Goal: Task Accomplishment & Management: Manage account settings

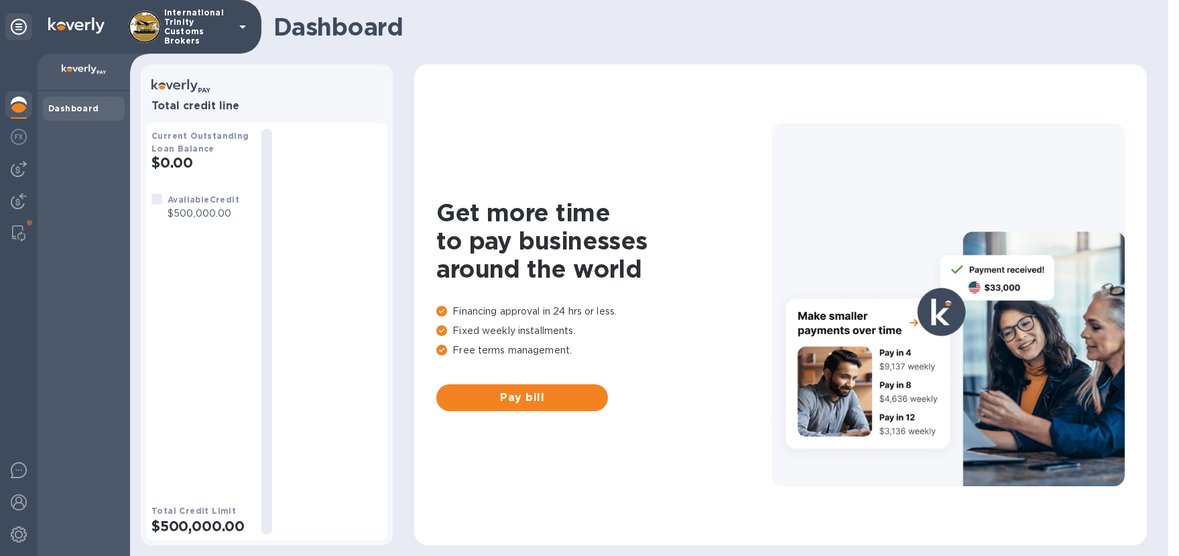
click at [71, 167] on div "Dashboard" at bounding box center [84, 323] width 93 height 465
click at [15, 165] on img at bounding box center [19, 169] width 16 height 16
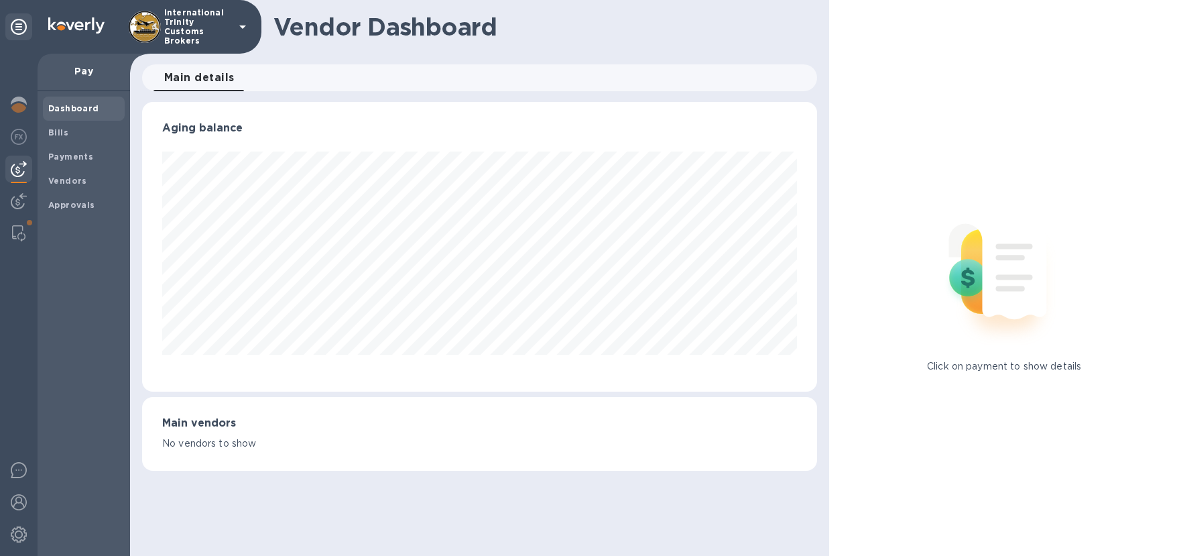
scroll to position [290, 676]
click at [67, 202] on b "Approvals" at bounding box center [71, 205] width 47 height 10
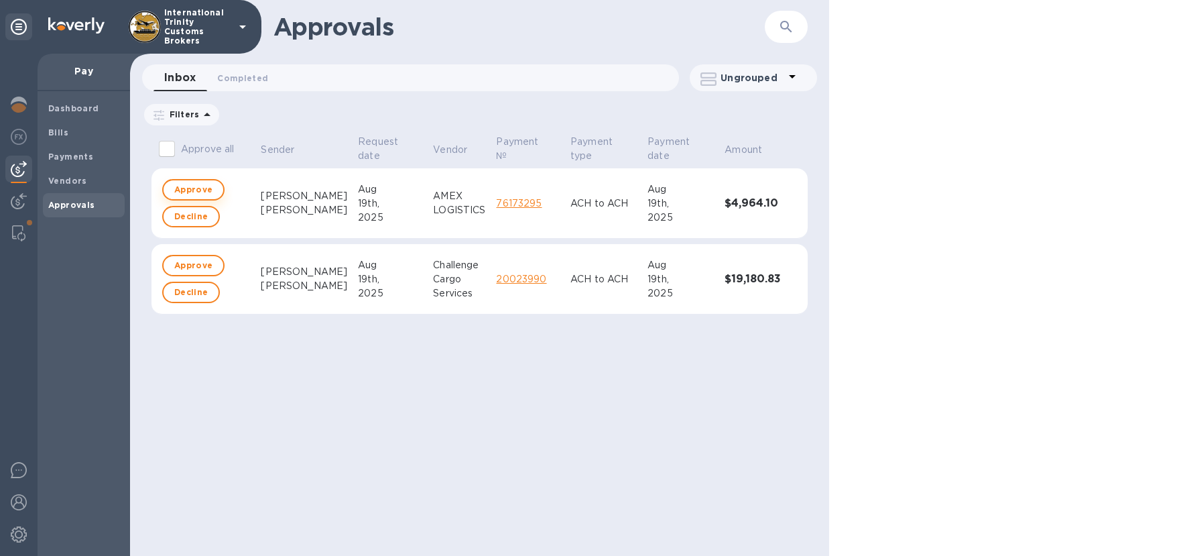
click at [196, 188] on span "Approve" at bounding box center [193, 190] width 38 height 16
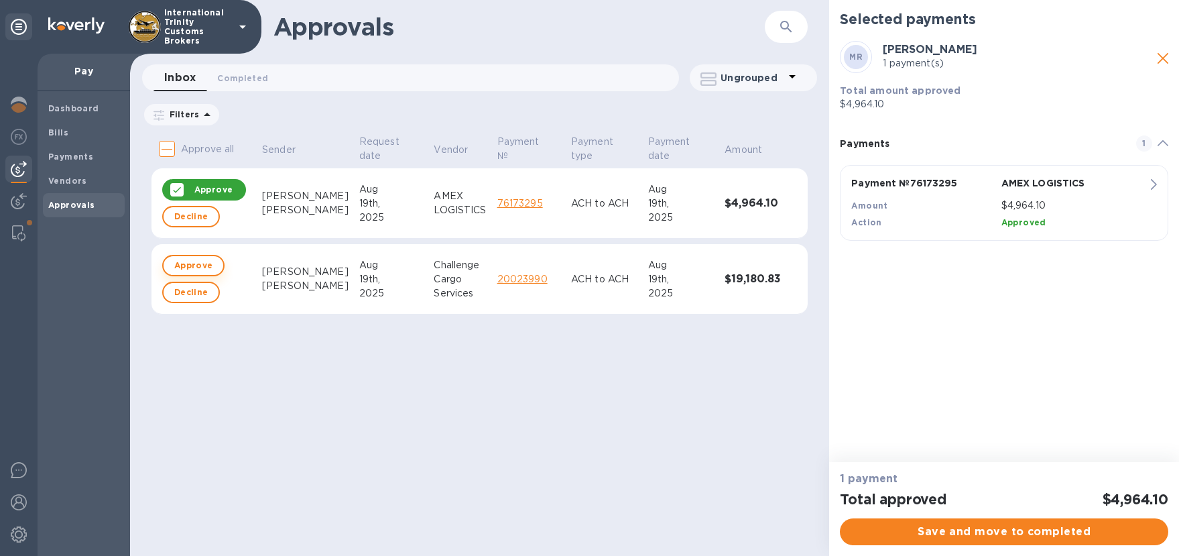
click at [196, 263] on span "Approve" at bounding box center [193, 265] width 38 height 16
checkbox input "true"
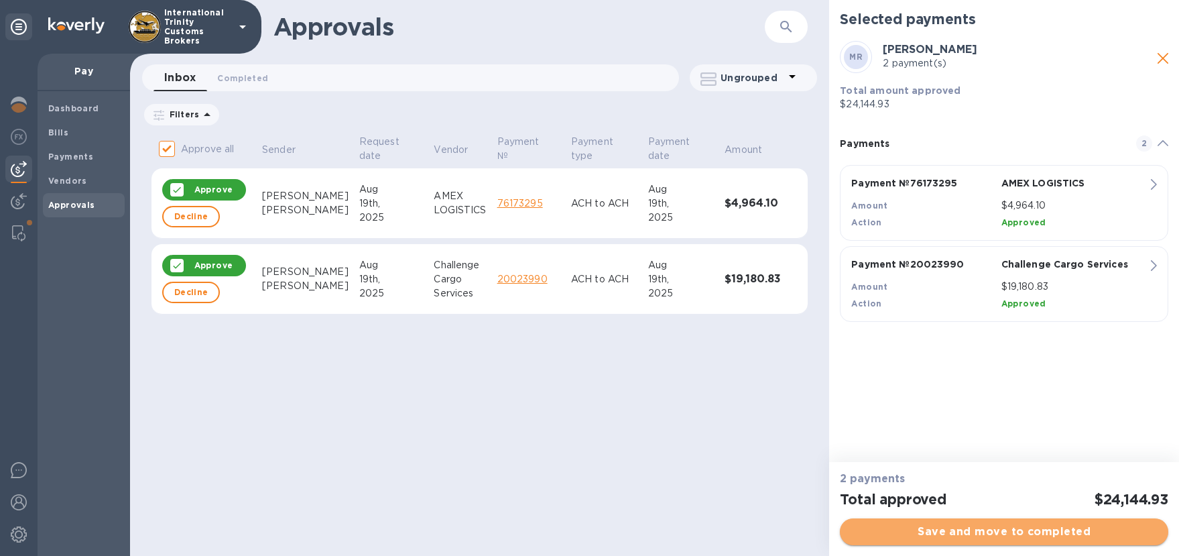
click at [1000, 536] on span "Save and move to completed" at bounding box center [1004, 532] width 307 height 16
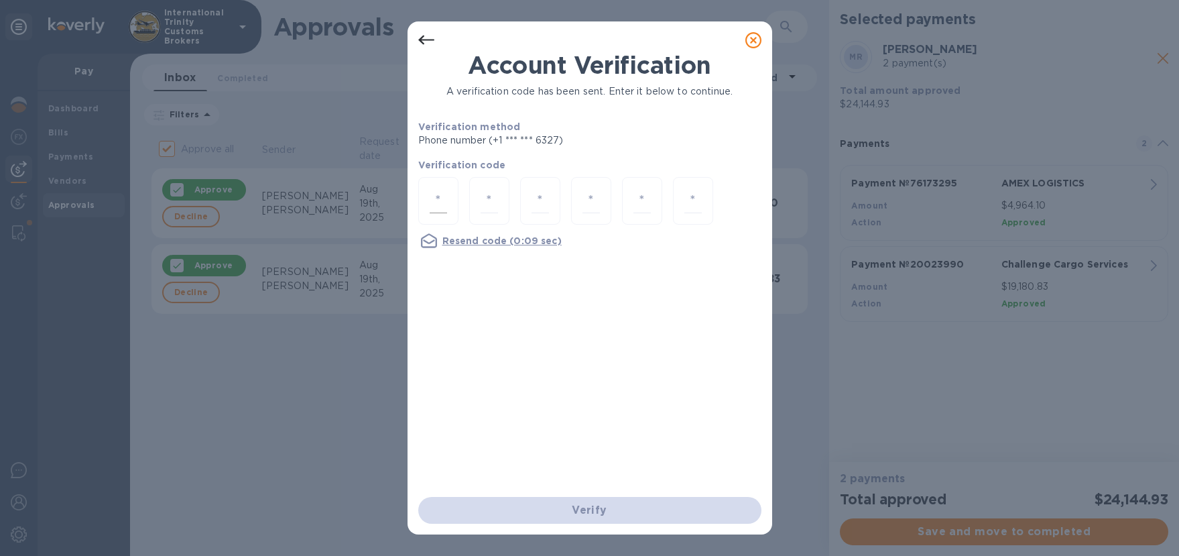
click at [430, 199] on input "number" at bounding box center [438, 200] width 17 height 25
type input "3"
type input "9"
type input "0"
type input "9"
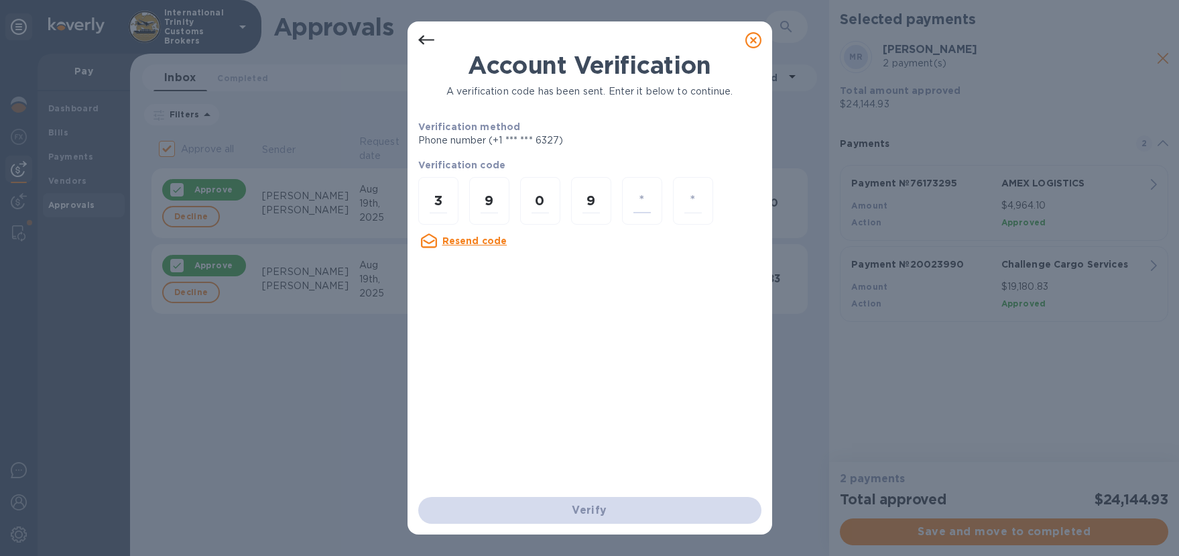
type input "7"
type input "0"
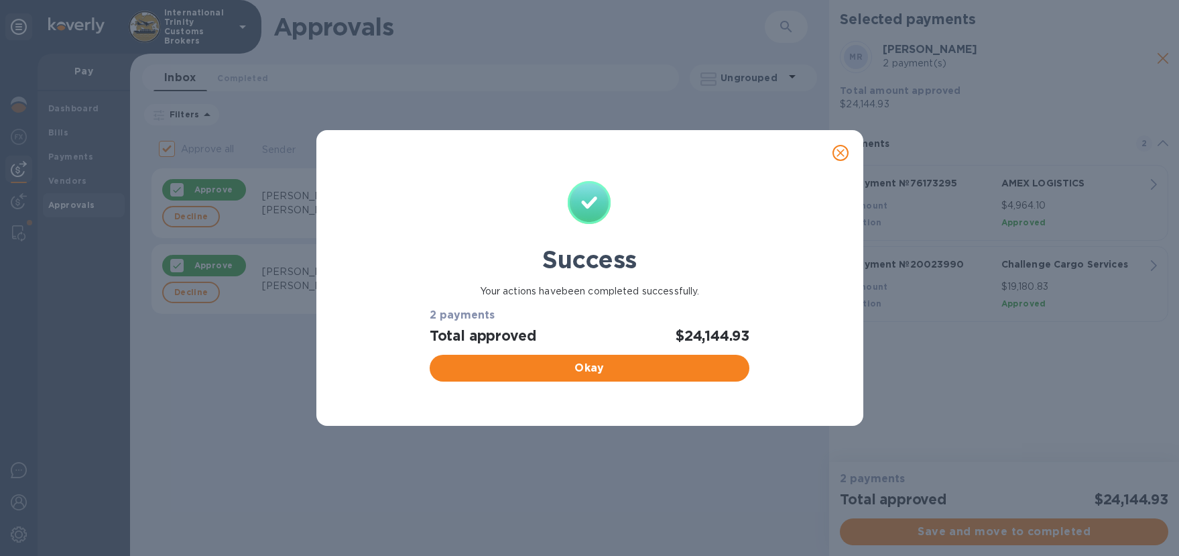
click at [576, 383] on div "Okay" at bounding box center [589, 368] width 330 height 38
checkbox input "false"
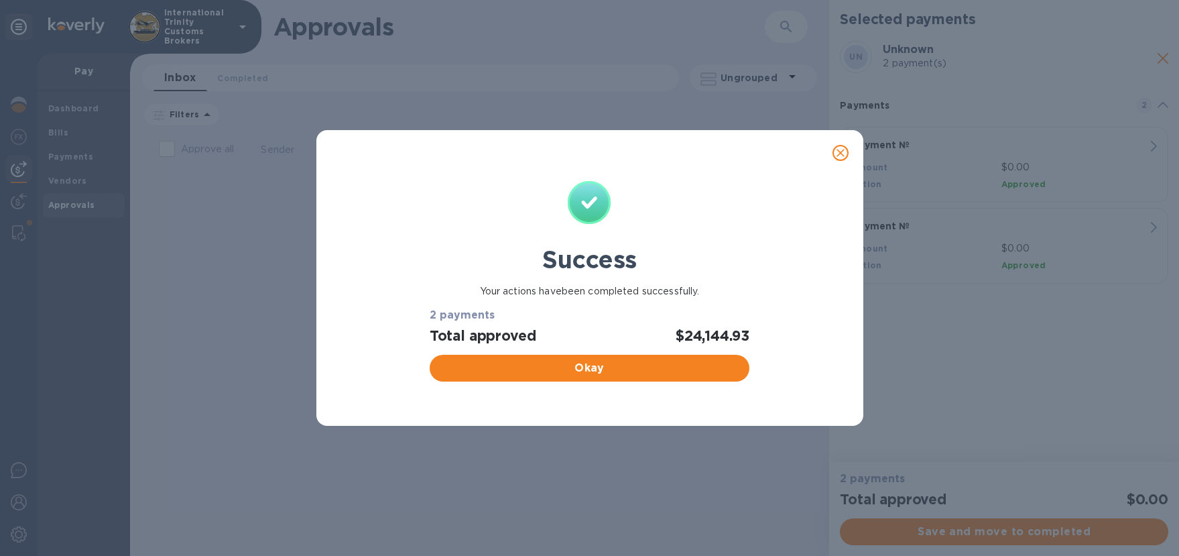
click at [595, 365] on span "Okay" at bounding box center [589, 368] width 298 height 16
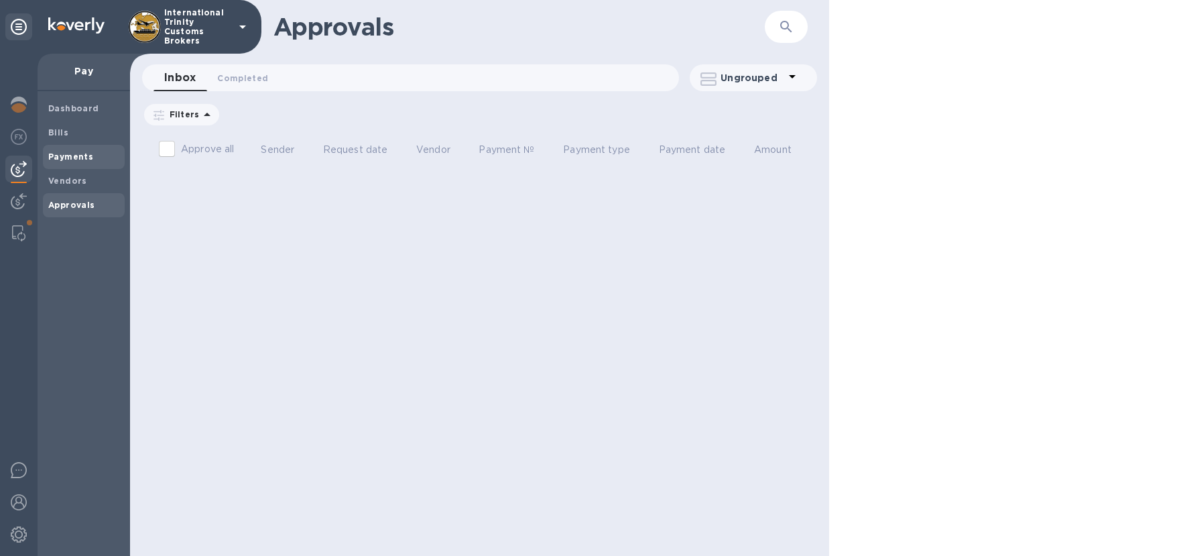
click at [67, 160] on b "Payments" at bounding box center [70, 156] width 45 height 10
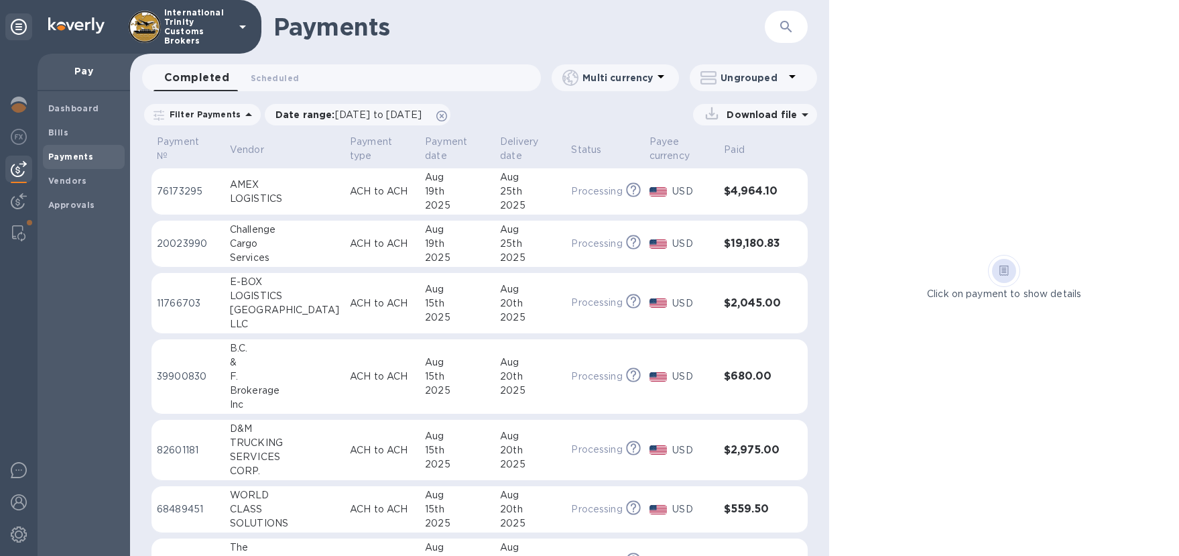
click at [515, 251] on div "2025" at bounding box center [530, 258] width 60 height 14
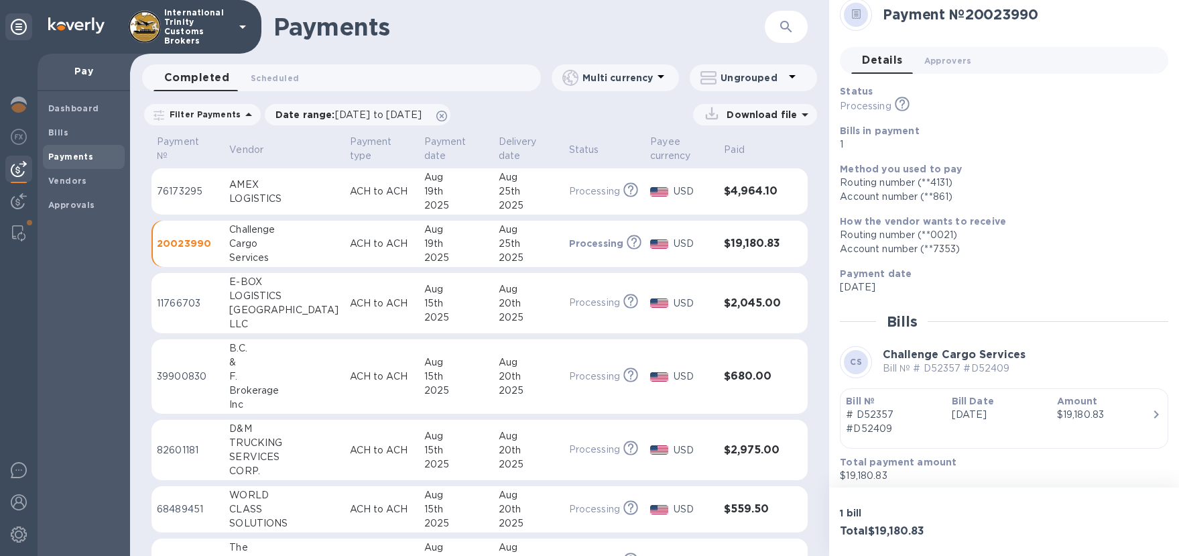
scroll to position [18, 0]
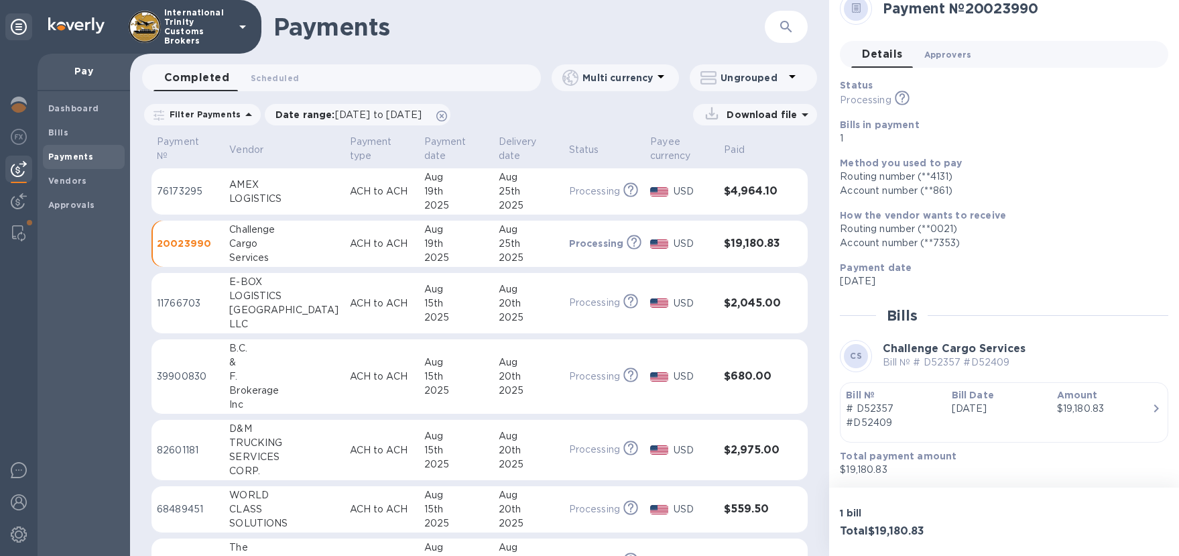
click at [935, 58] on span "Approvers 0" at bounding box center [948, 55] width 48 height 14
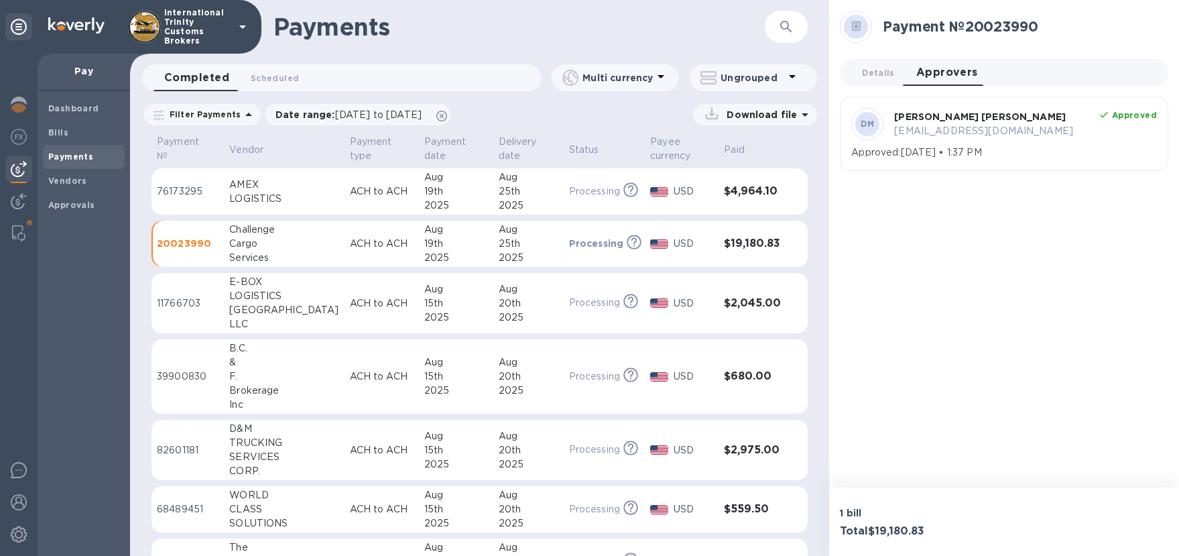
scroll to position [0, 0]
click at [979, 125] on p "[EMAIL_ADDRESS][DOMAIN_NAME]" at bounding box center [990, 131] width 193 height 14
click at [865, 60] on button "Details 0" at bounding box center [878, 72] width 54 height 27
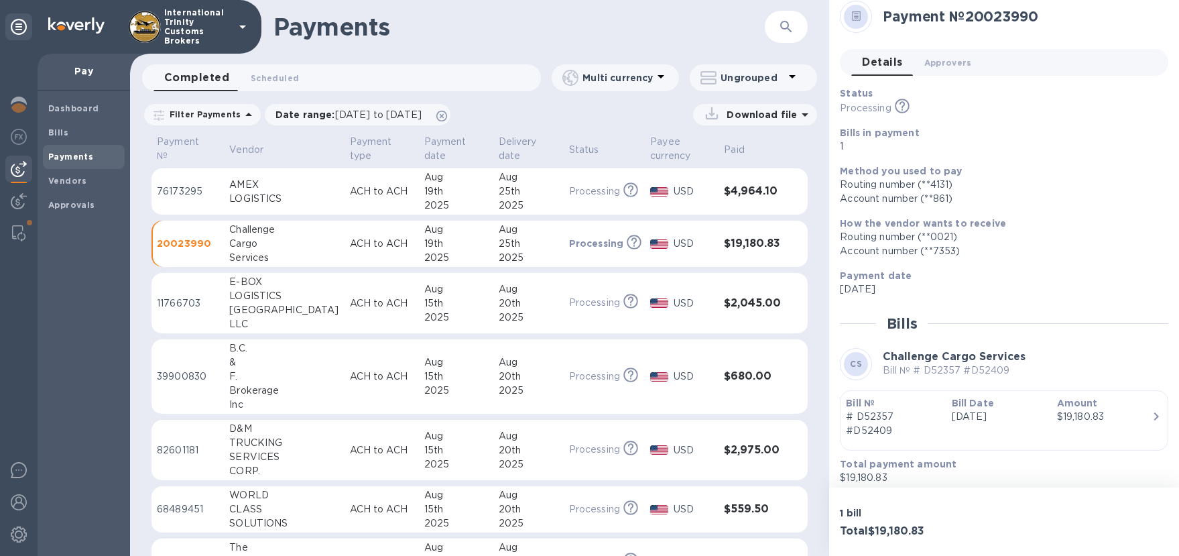
scroll to position [18, 0]
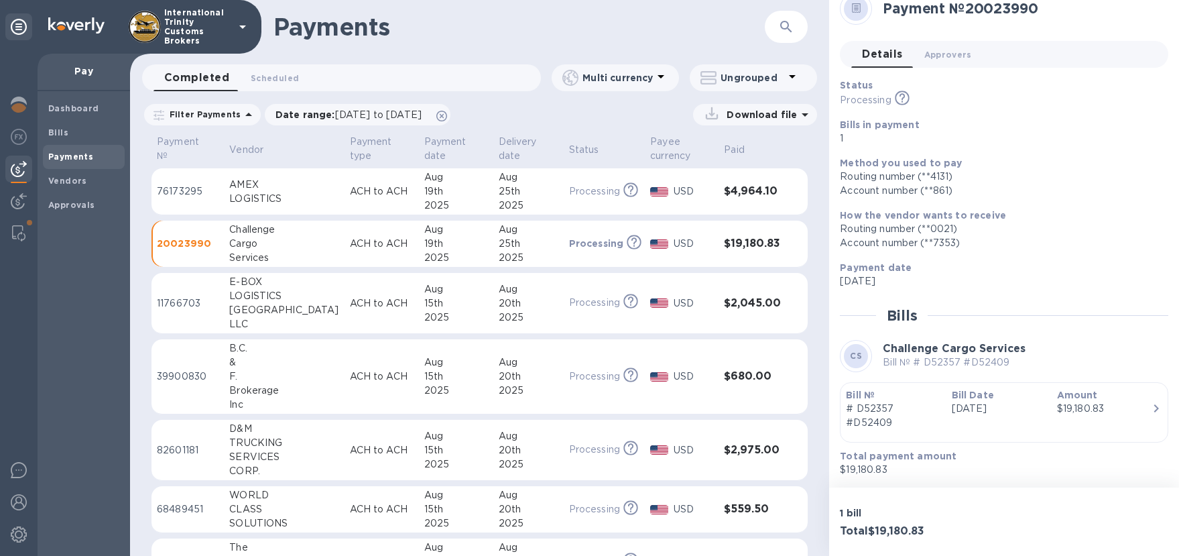
click at [1018, 418] on div "Bill Date [DATE]" at bounding box center [999, 409] width 105 height 52
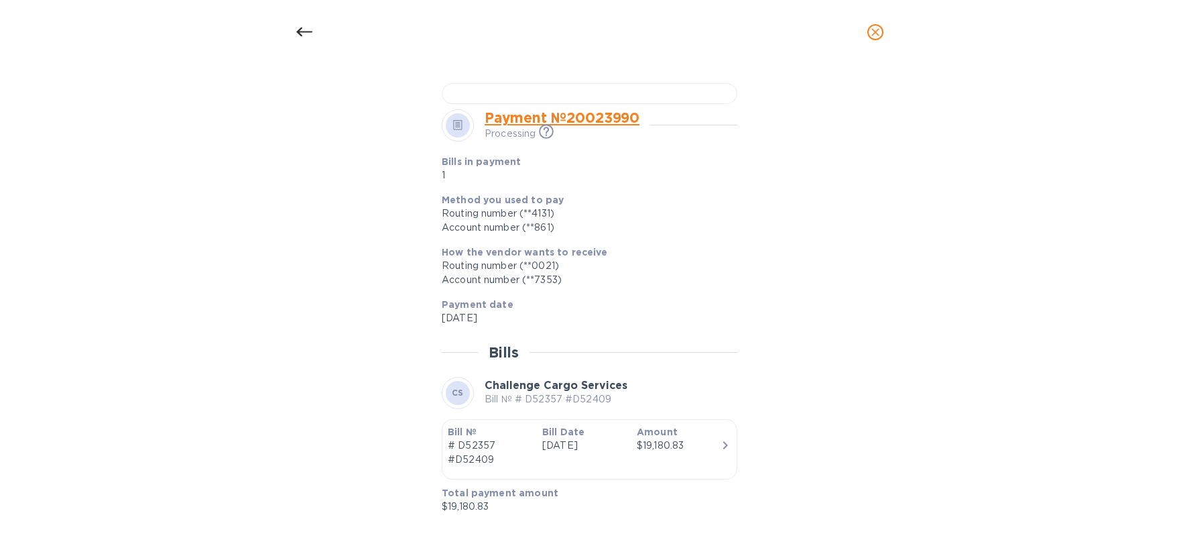
scroll to position [823, 0]
click at [650, 450] on div "$19,180.83" at bounding box center [679, 445] width 84 height 14
click at [725, 438] on icon "button" at bounding box center [725, 445] width 16 height 16
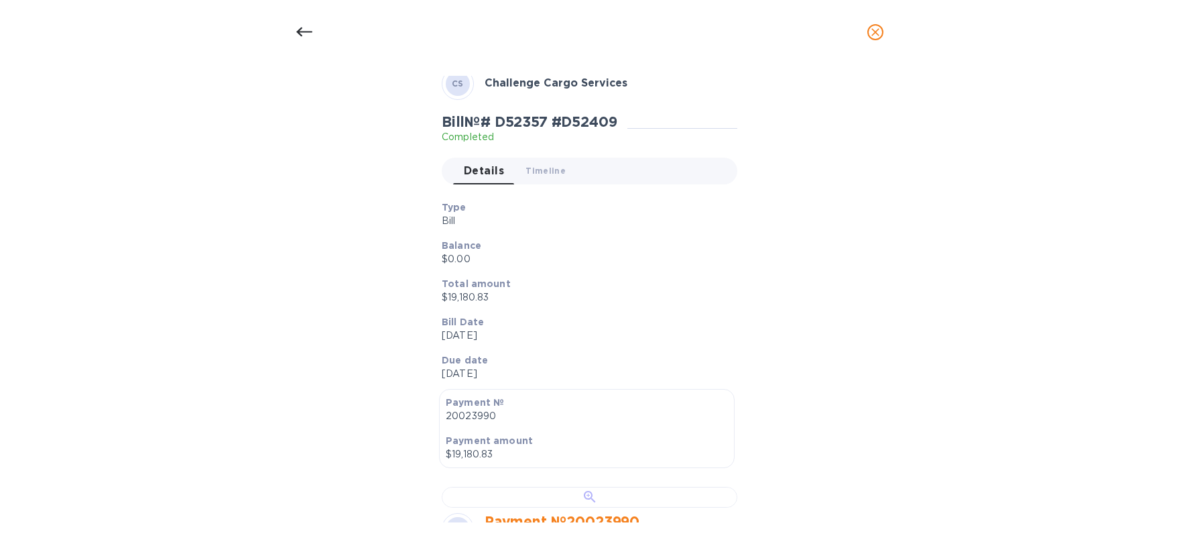
scroll to position [0, 0]
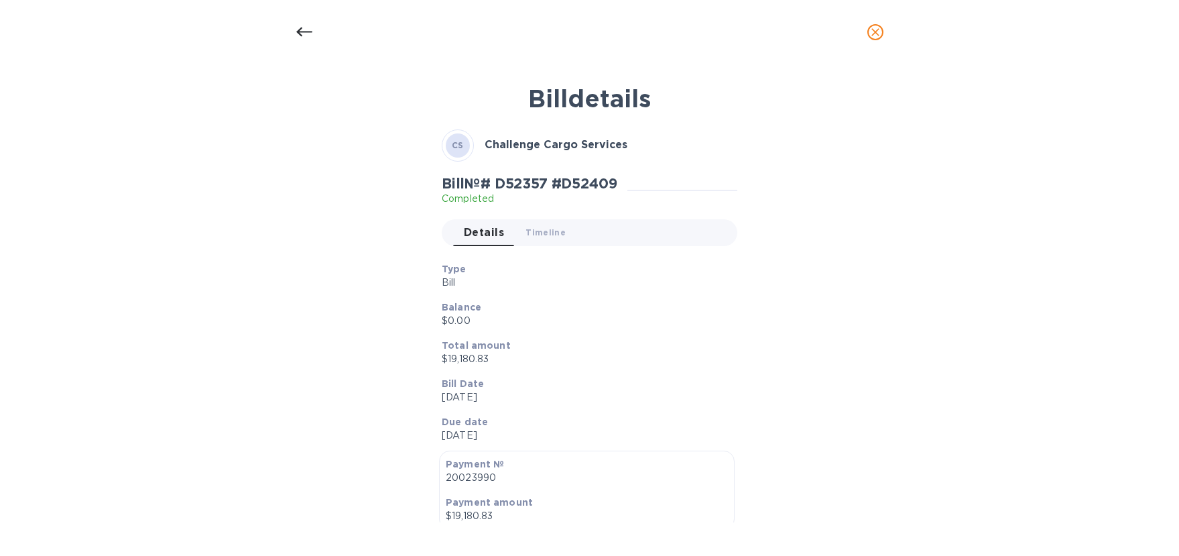
drag, startPoint x: 308, startPoint y: 37, endPoint x: 341, endPoint y: 46, distance: 33.5
click at [308, 37] on icon at bounding box center [304, 32] width 16 height 16
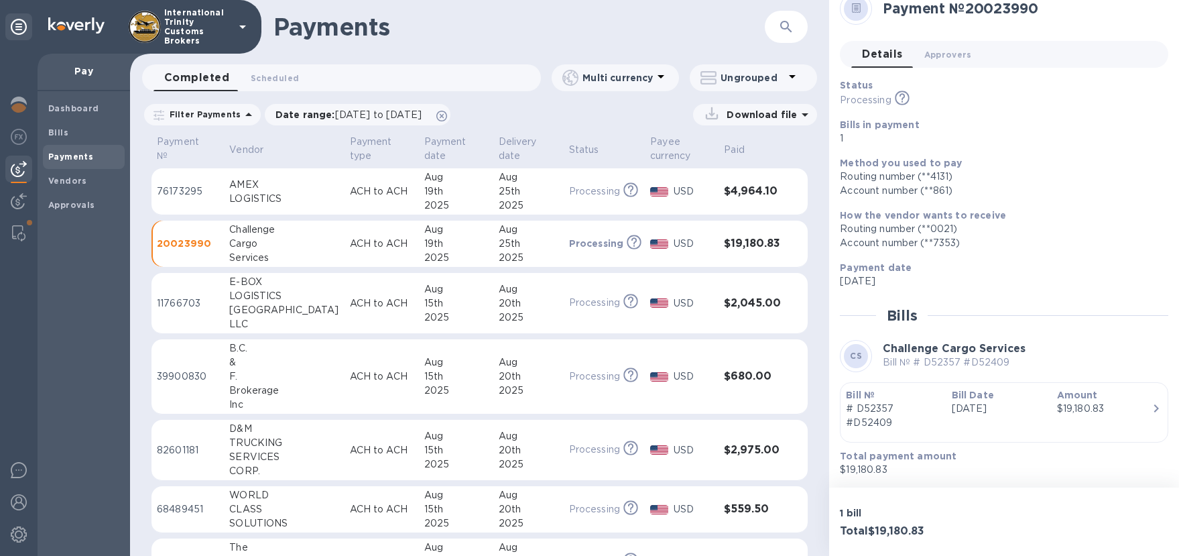
click at [424, 190] on div "19th" at bounding box center [456, 191] width 64 height 14
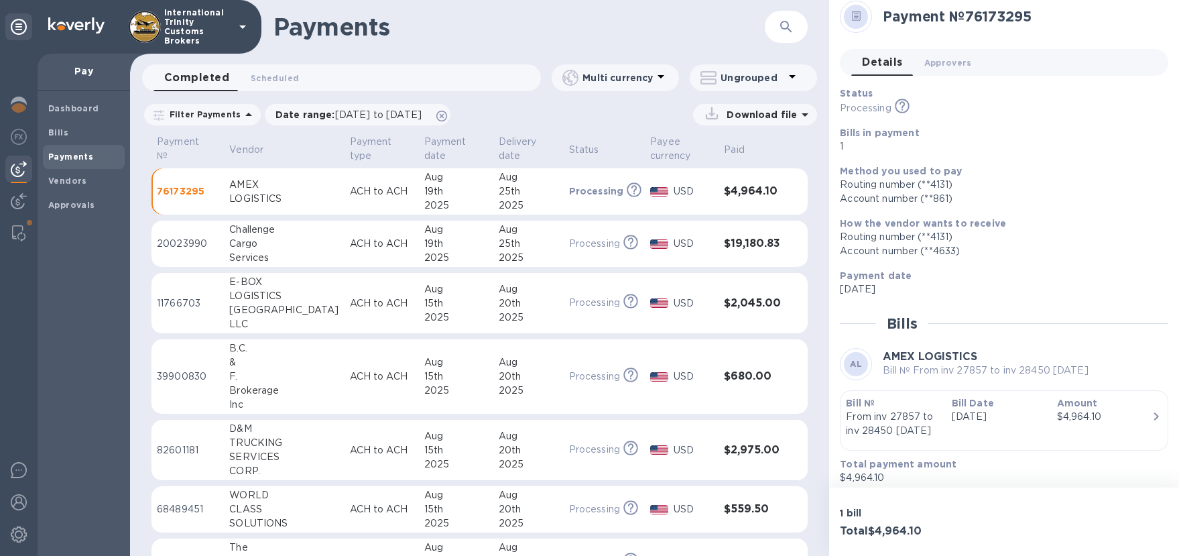
scroll to position [18, 0]
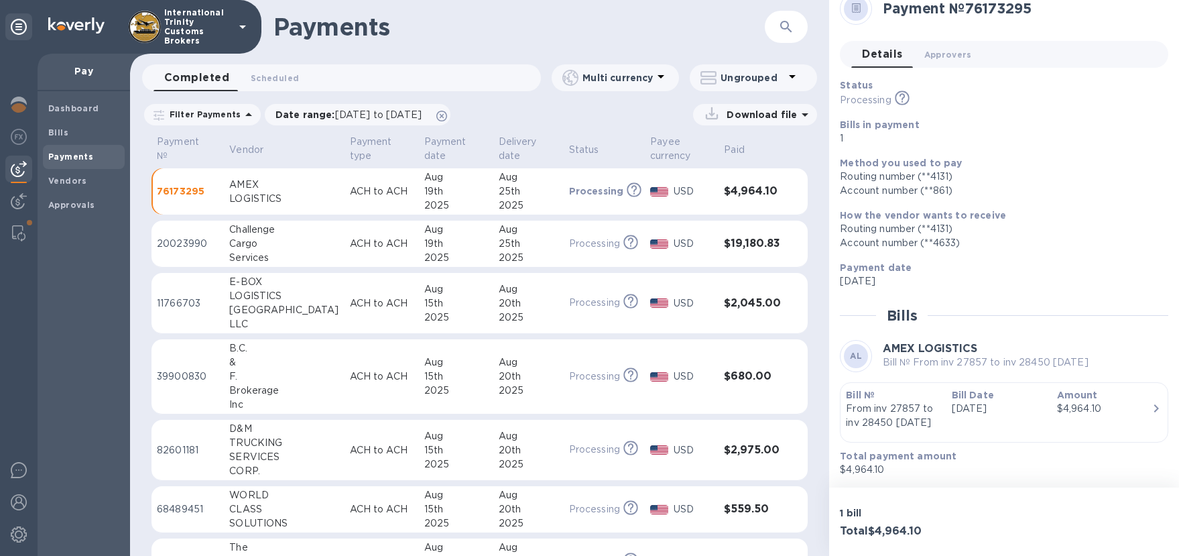
click at [874, 525] on h3 "Total $4,964.10" at bounding box center [919, 531] width 159 height 13
click at [1052, 418] on div "Amount $4,964.10" at bounding box center [1104, 409] width 105 height 52
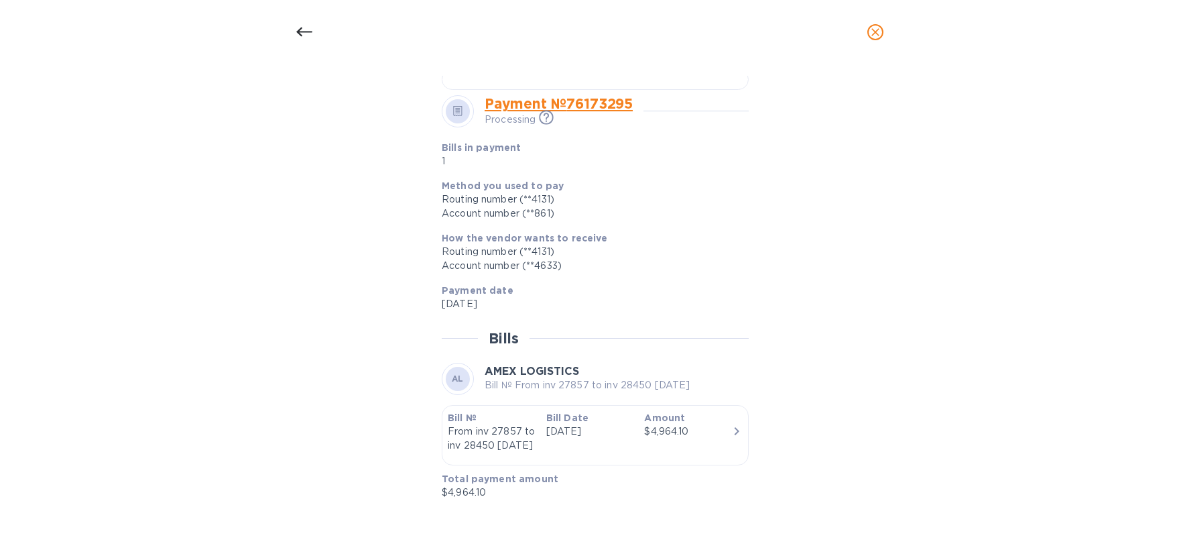
scroll to position [0, 0]
